Goal: Communication & Community: Connect with others

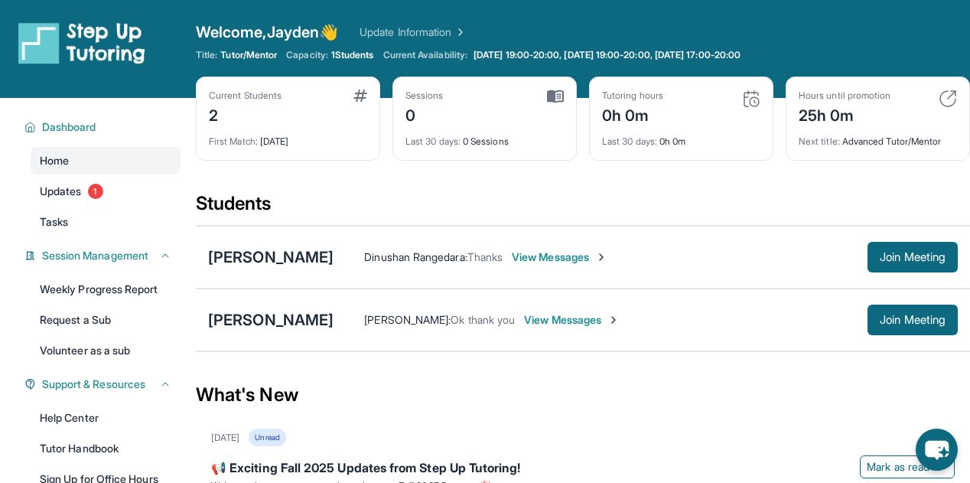
click at [672, 265] on div "Dinushan Rangedara : Thanks View Messages Join Meeting" at bounding box center [646, 257] width 624 height 31
click at [607, 256] on span "View Messages" at bounding box center [560, 256] width 96 height 15
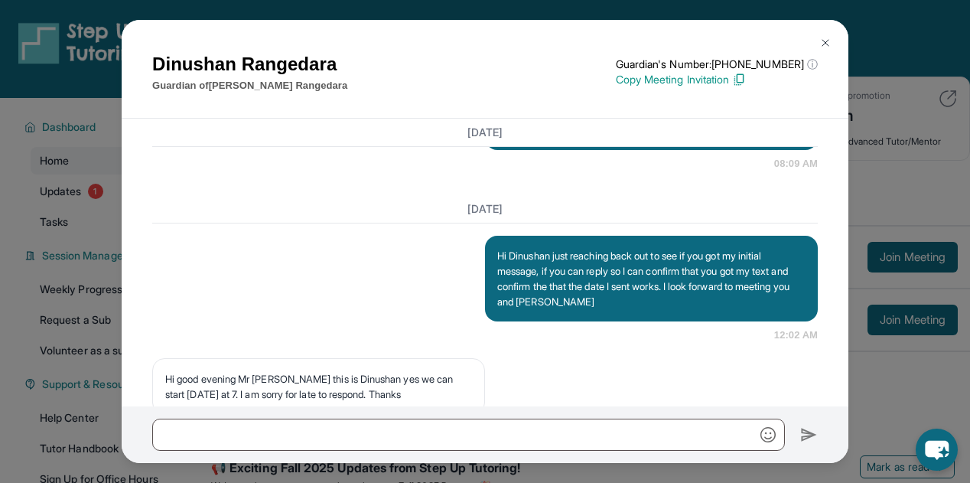
scroll to position [1554, 0]
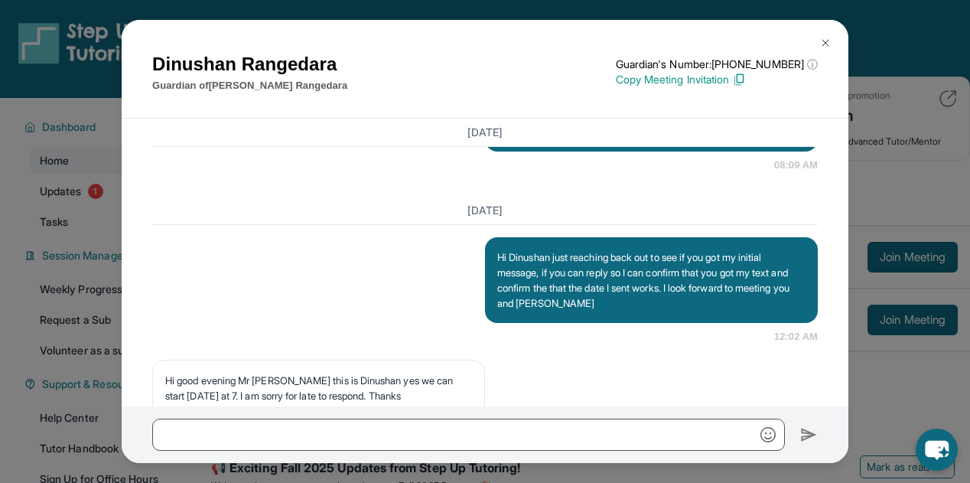
click at [821, 46] on img at bounding box center [825, 43] width 12 height 12
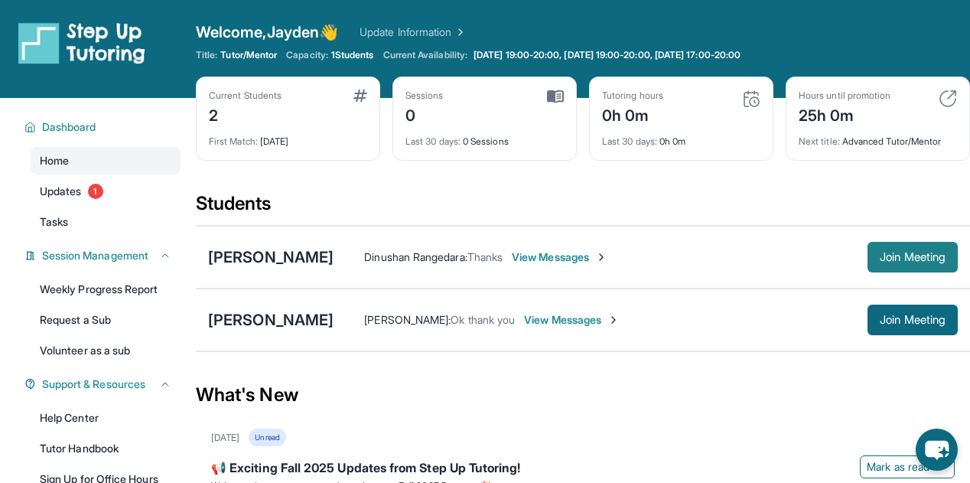
click at [880, 262] on span "Join Meeting" at bounding box center [913, 256] width 66 height 9
click at [607, 252] on span "View Messages" at bounding box center [560, 256] width 96 height 15
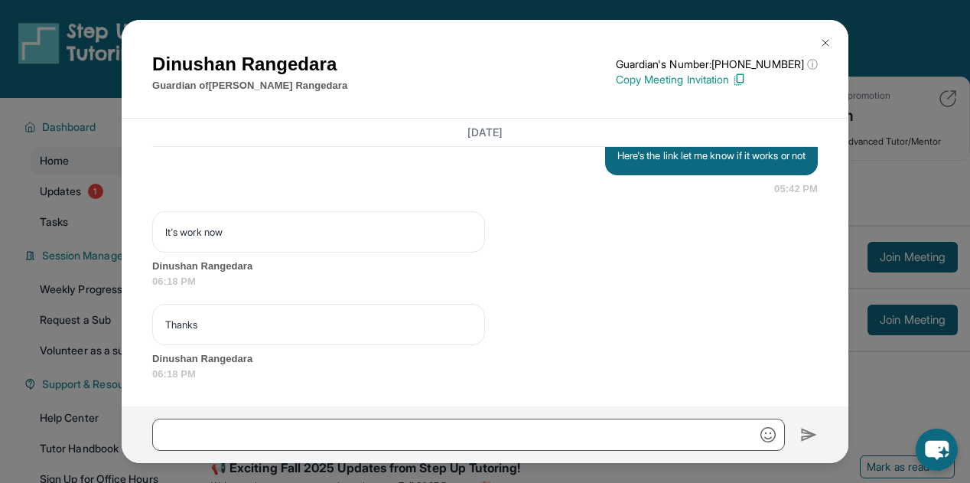
scroll to position [2598, 0]
click at [827, 41] on img at bounding box center [825, 43] width 12 height 12
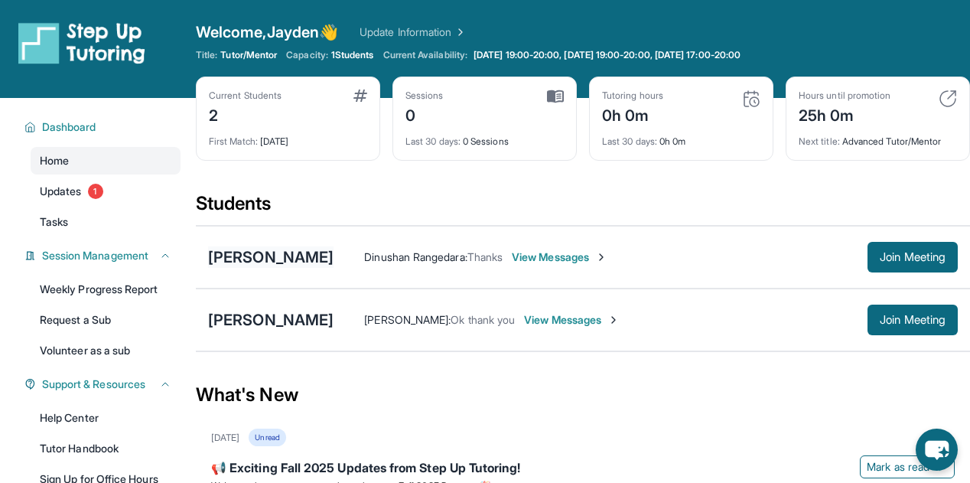
click at [334, 247] on div "[PERSON_NAME]" at bounding box center [270, 256] width 125 height 21
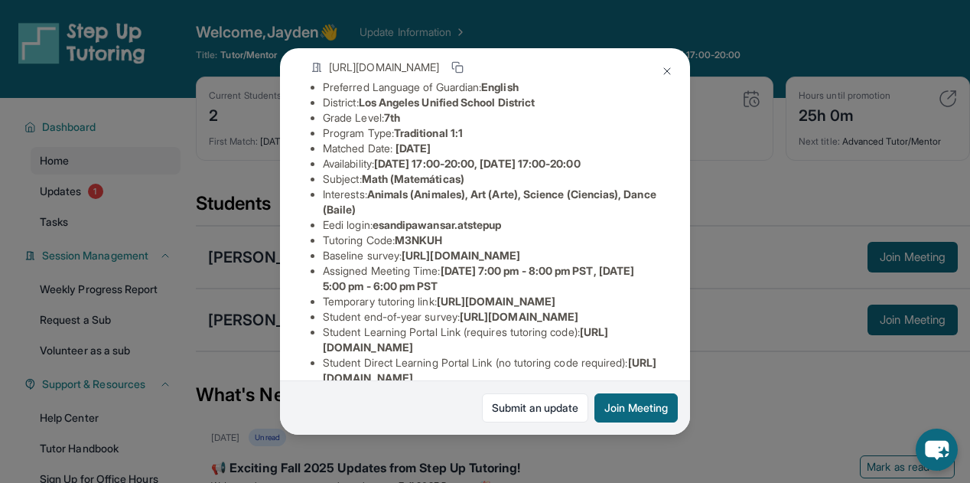
scroll to position [110, 542]
drag, startPoint x: 319, startPoint y: 283, endPoint x: 687, endPoint y: 312, distance: 369.1
click at [687, 312] on div "[PERSON_NAME] Guardian: [PERSON_NAME] Student Information [URL][DOMAIN_NAME] Pr…" at bounding box center [485, 241] width 410 height 386
copy span "[URL][DOMAIN_NAME]"
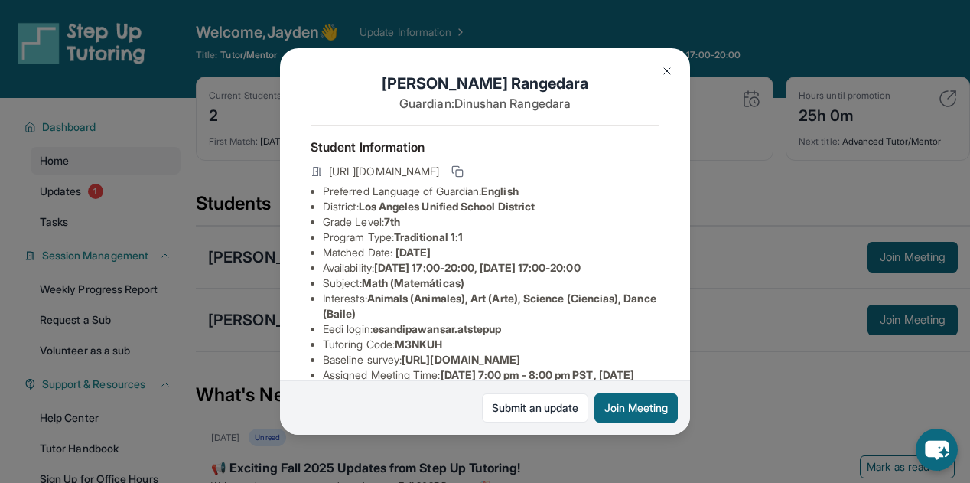
scroll to position [0, 0]
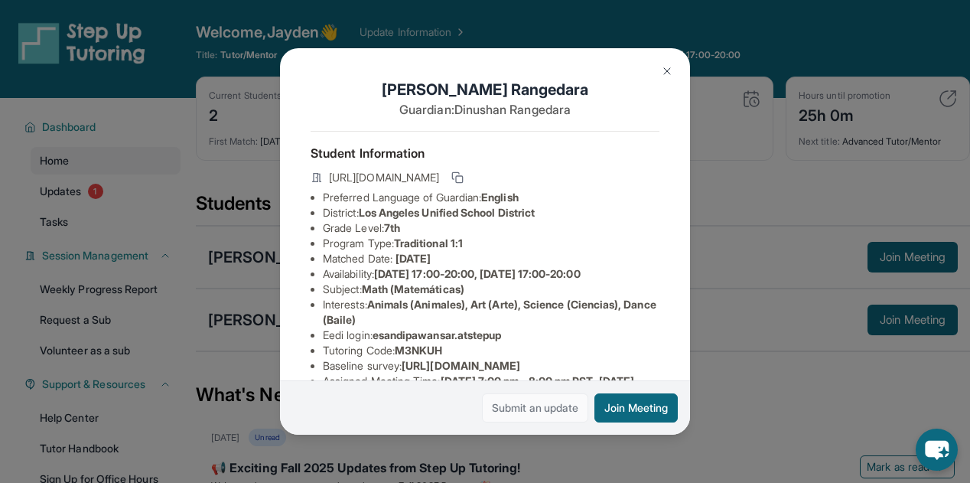
click at [544, 409] on link "Submit an update" at bounding box center [535, 407] width 106 height 29
click at [669, 64] on button at bounding box center [667, 71] width 31 height 31
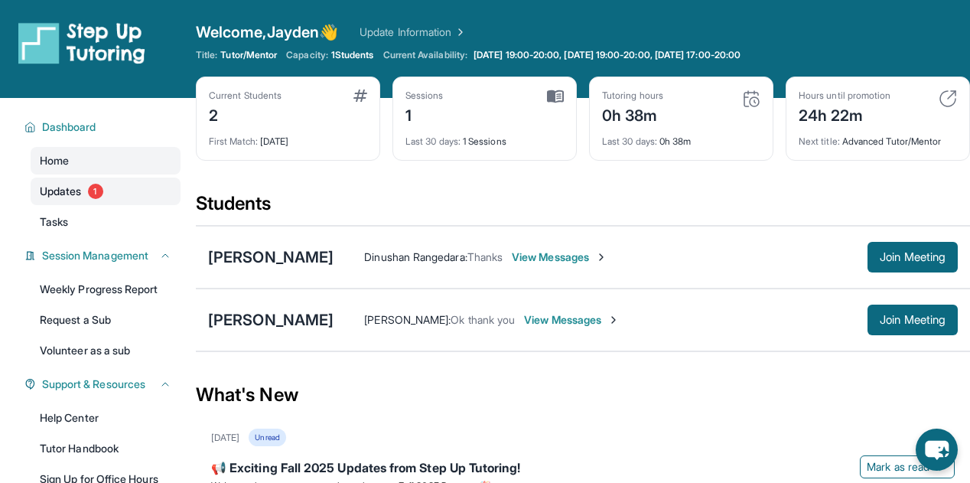
click at [61, 191] on span "Updates" at bounding box center [61, 191] width 42 height 15
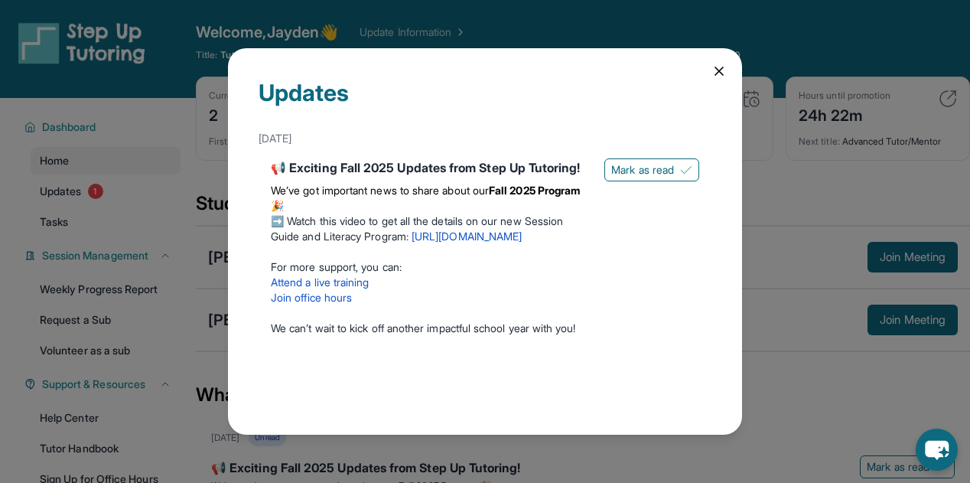
click at [728, 73] on div "Updates [DATE] 📢 Exciting Fall 2025 Updates from Step Up Tutoring! We’ve got im…" at bounding box center [485, 241] width 514 height 386
click at [724, 73] on icon at bounding box center [719, 71] width 15 height 15
